Goal: Check status: Check status

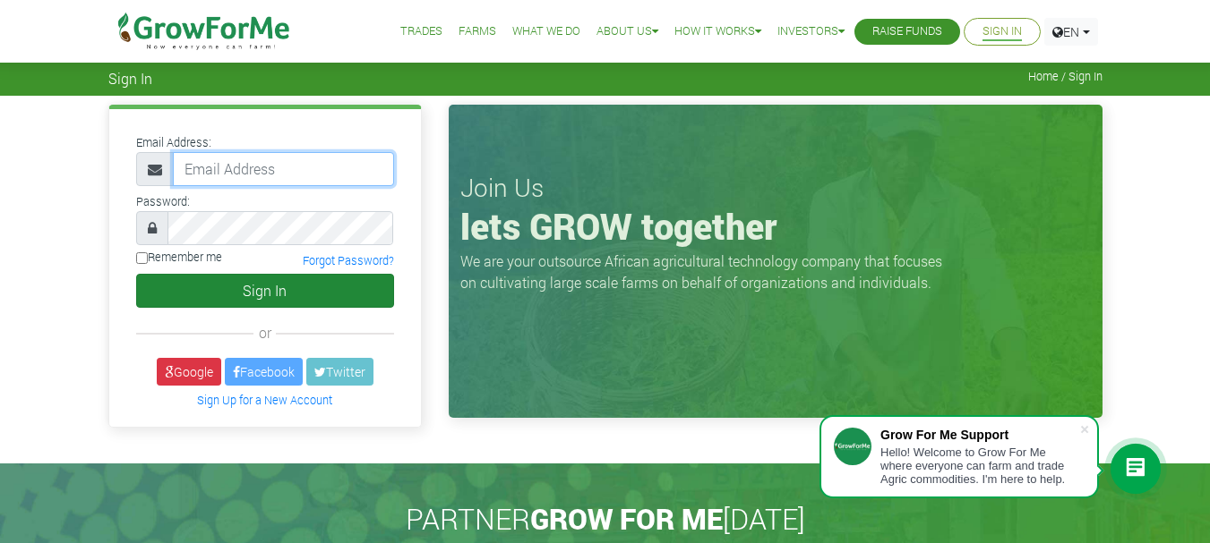
type input "rappiahagyei@gmail.com"
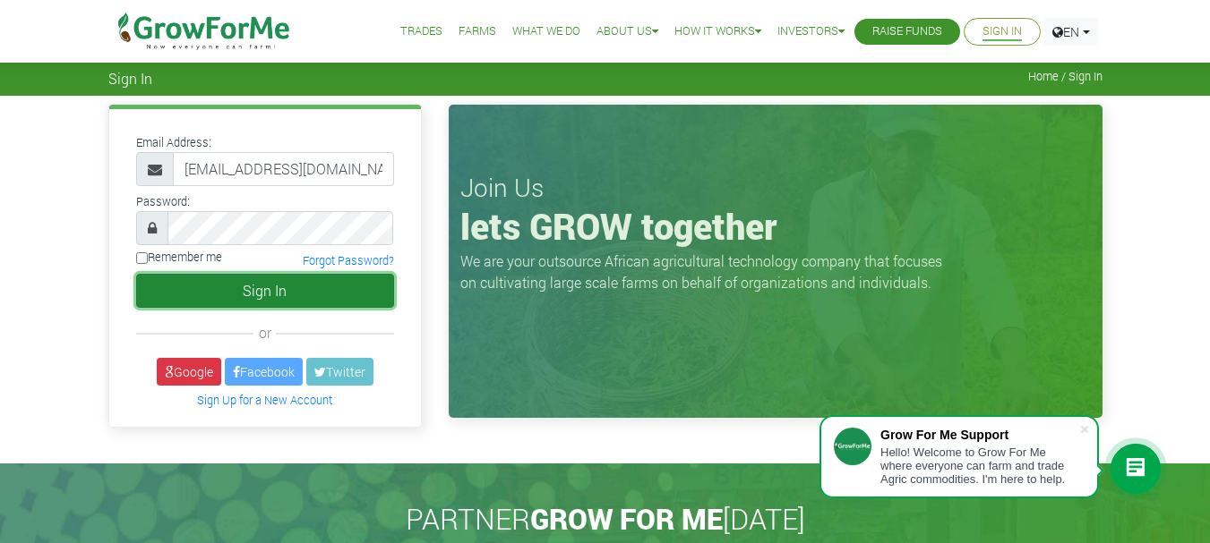
click at [240, 291] on button "Sign In" at bounding box center [265, 291] width 258 height 34
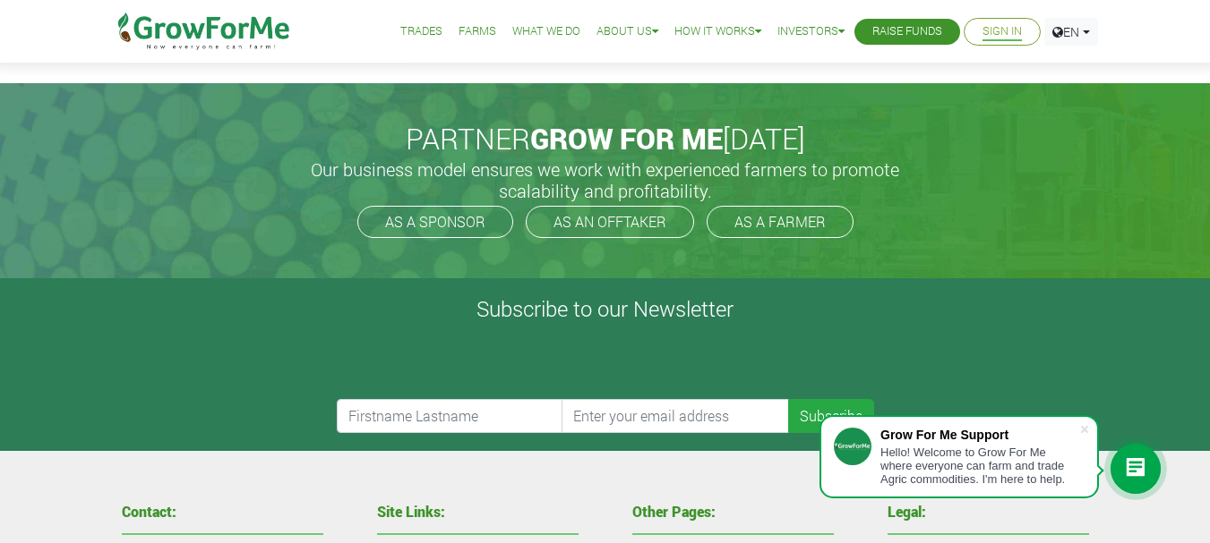
scroll to position [73, 0]
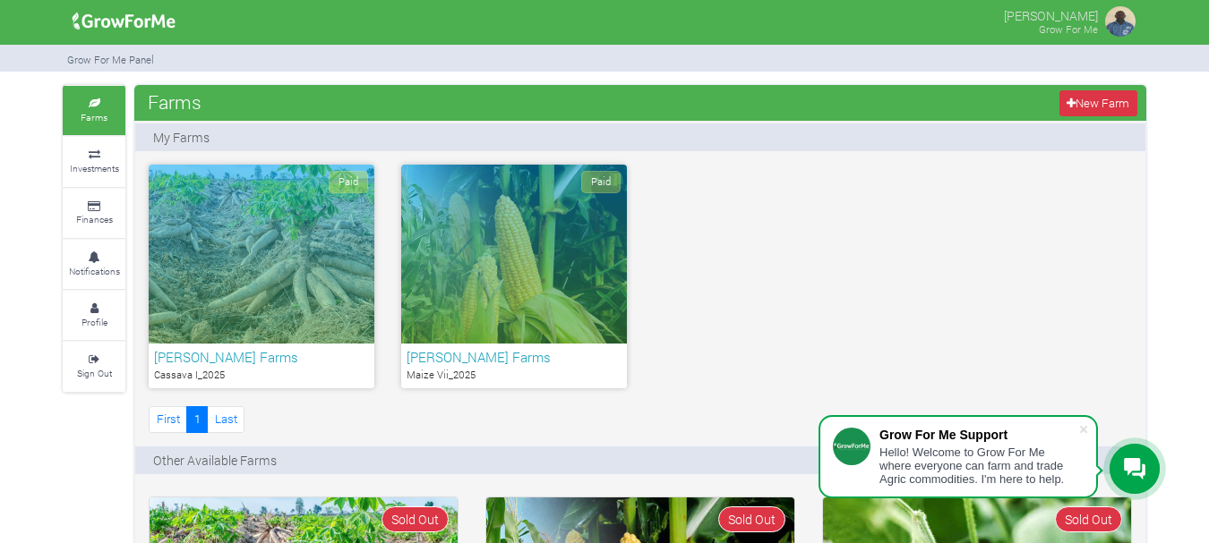
click at [268, 249] on div "Paid" at bounding box center [262, 254] width 226 height 179
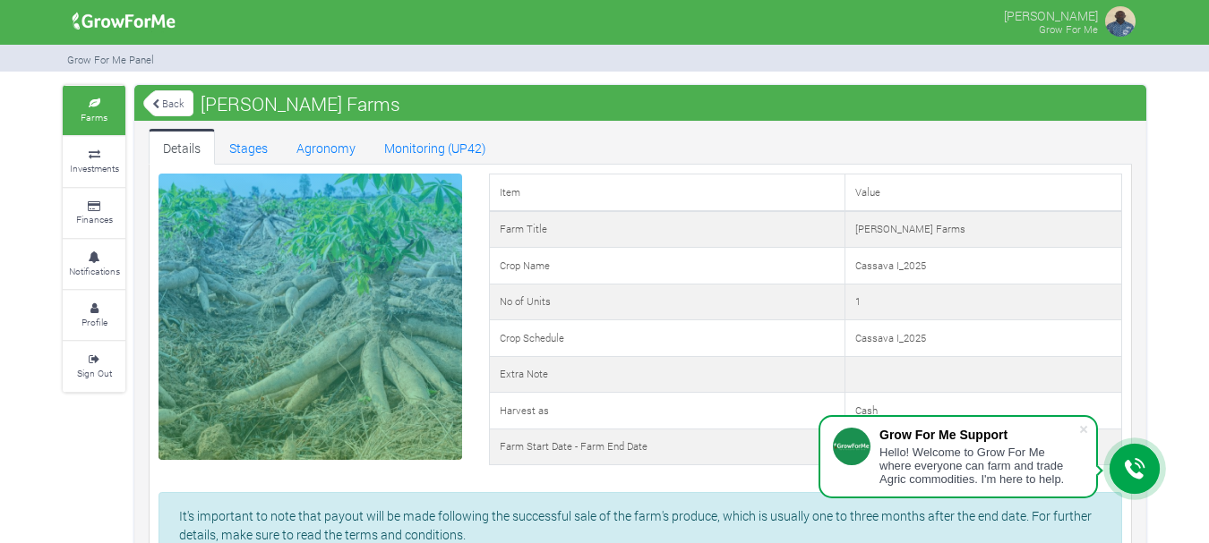
click at [171, 106] on link "Back" at bounding box center [168, 104] width 50 height 30
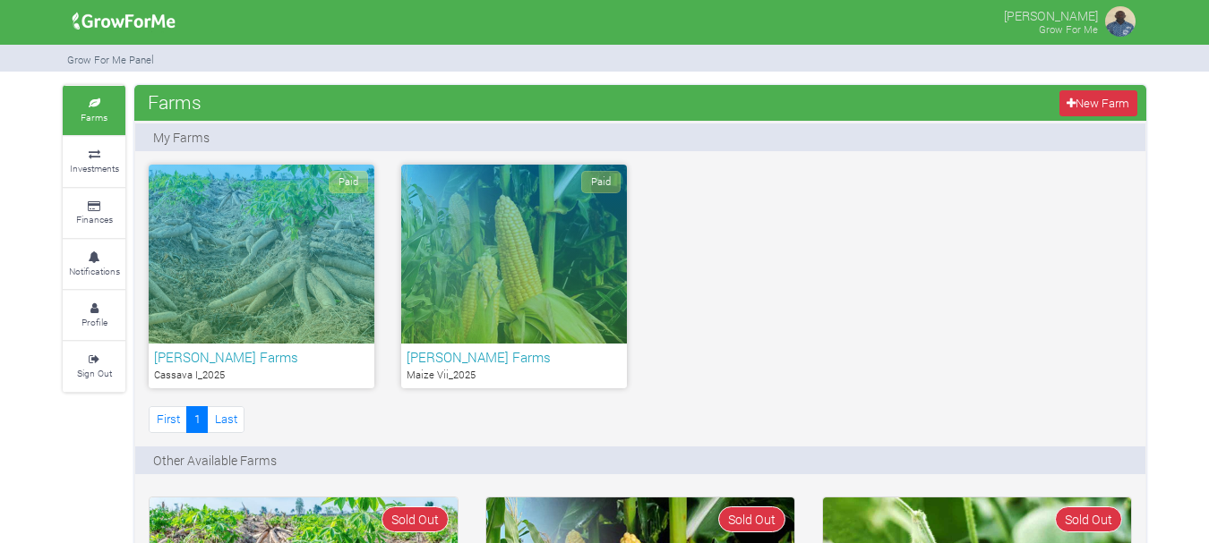
click at [526, 235] on div "Paid" at bounding box center [514, 254] width 226 height 179
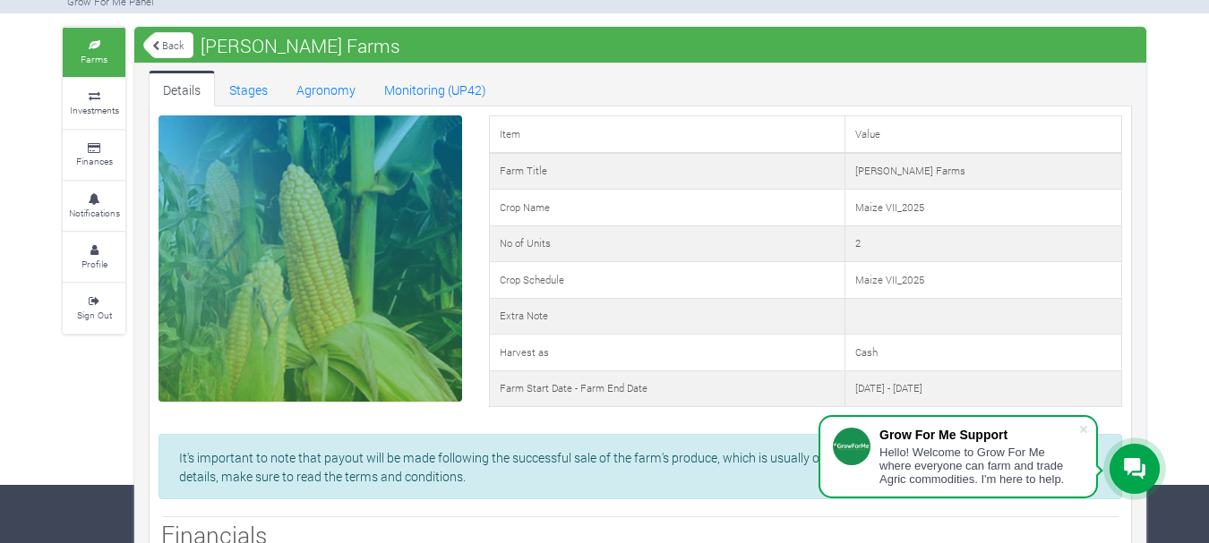
scroll to position [90, 0]
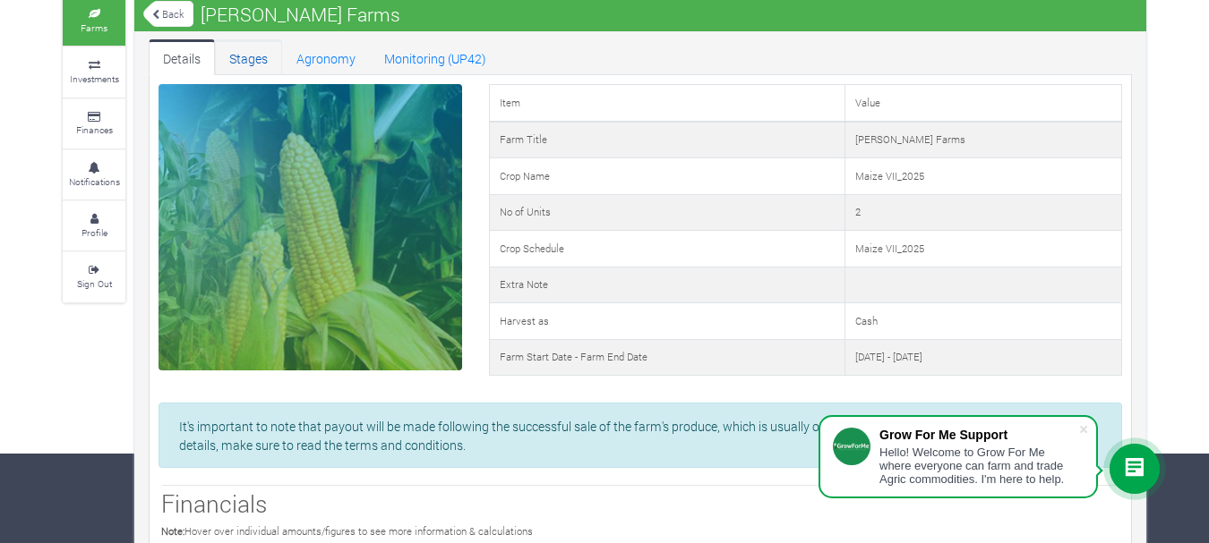
click at [253, 58] on link "Stages" at bounding box center [248, 57] width 67 height 36
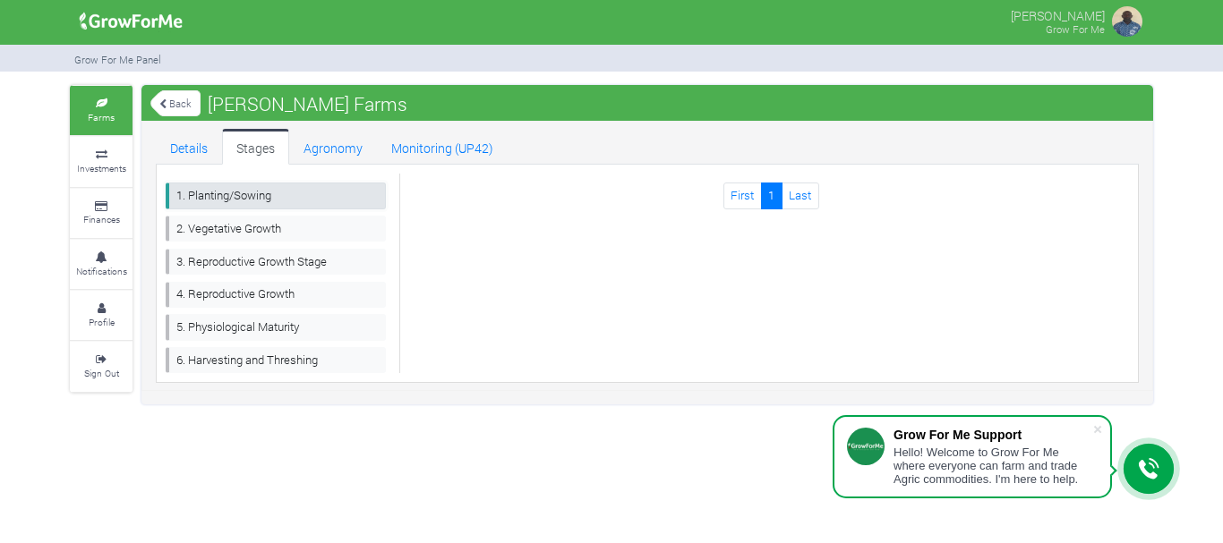
click at [252, 196] on link "1. Planting/Sowing" at bounding box center [276, 196] width 220 height 26
click at [195, 150] on link "Details" at bounding box center [189, 147] width 66 height 36
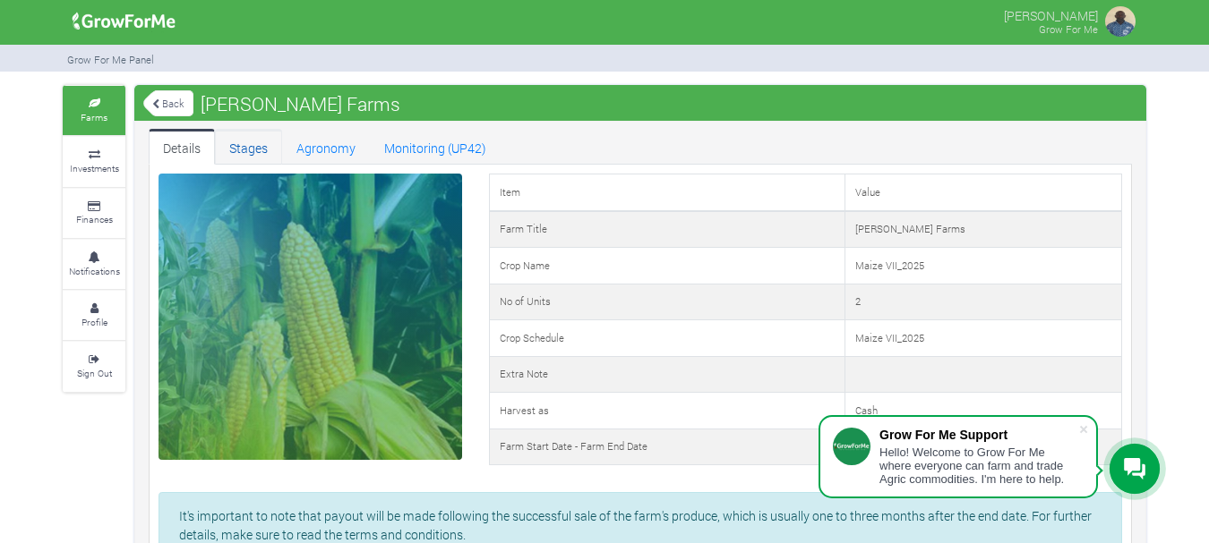
click at [247, 143] on link "Stages" at bounding box center [248, 147] width 67 height 36
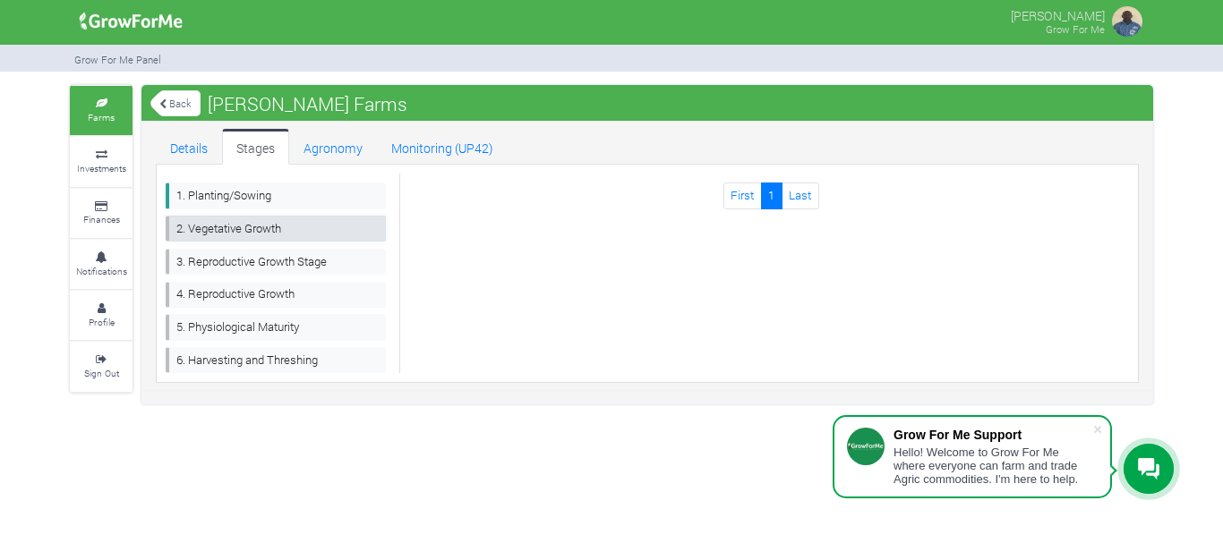
click at [242, 230] on link "2. Vegetative Growth" at bounding box center [276, 229] width 220 height 26
